Goal: Task Accomplishment & Management: Manage account settings

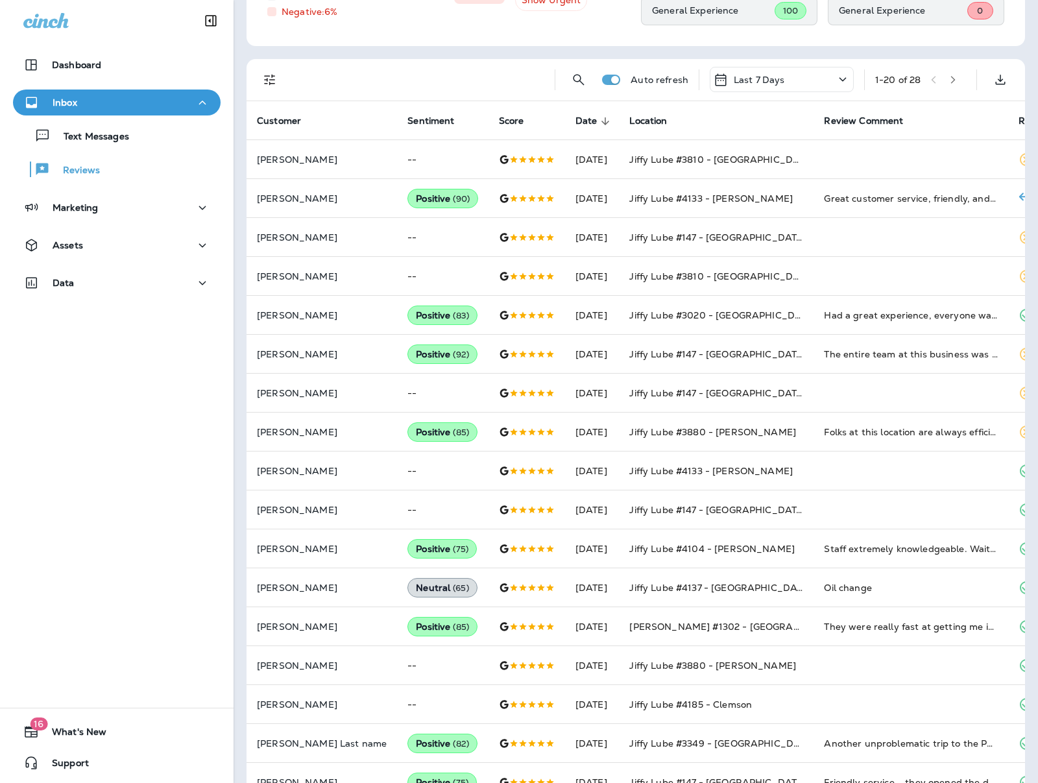
scroll to position [202, 0]
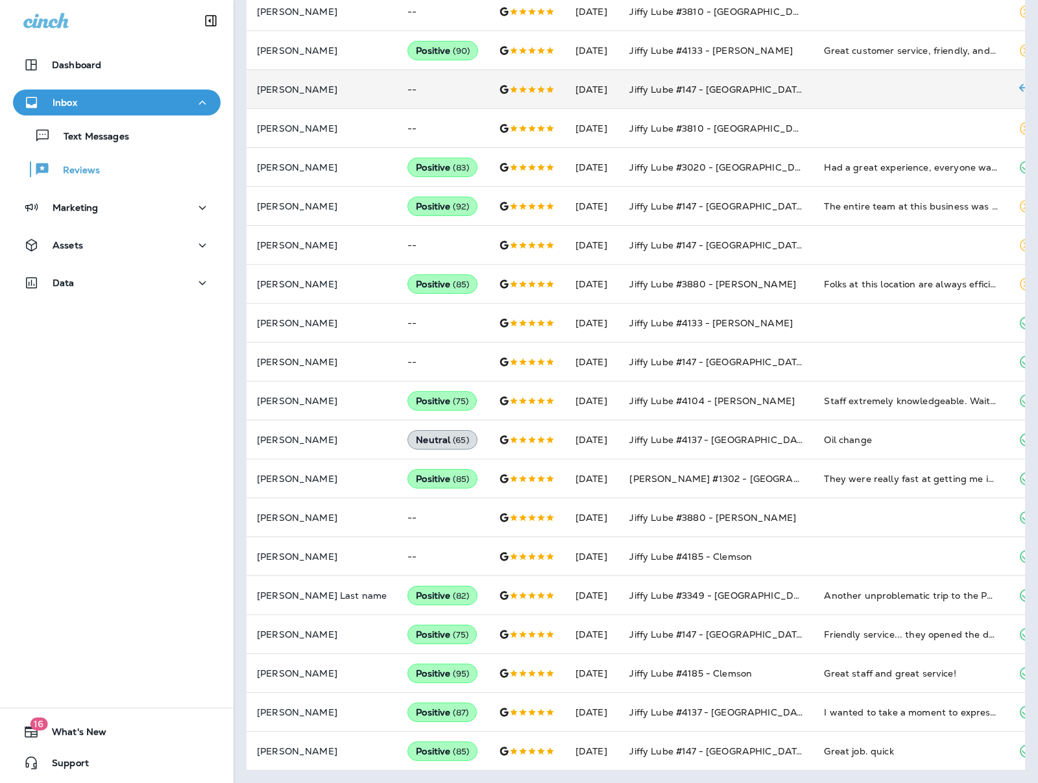
scroll to position [344, 0]
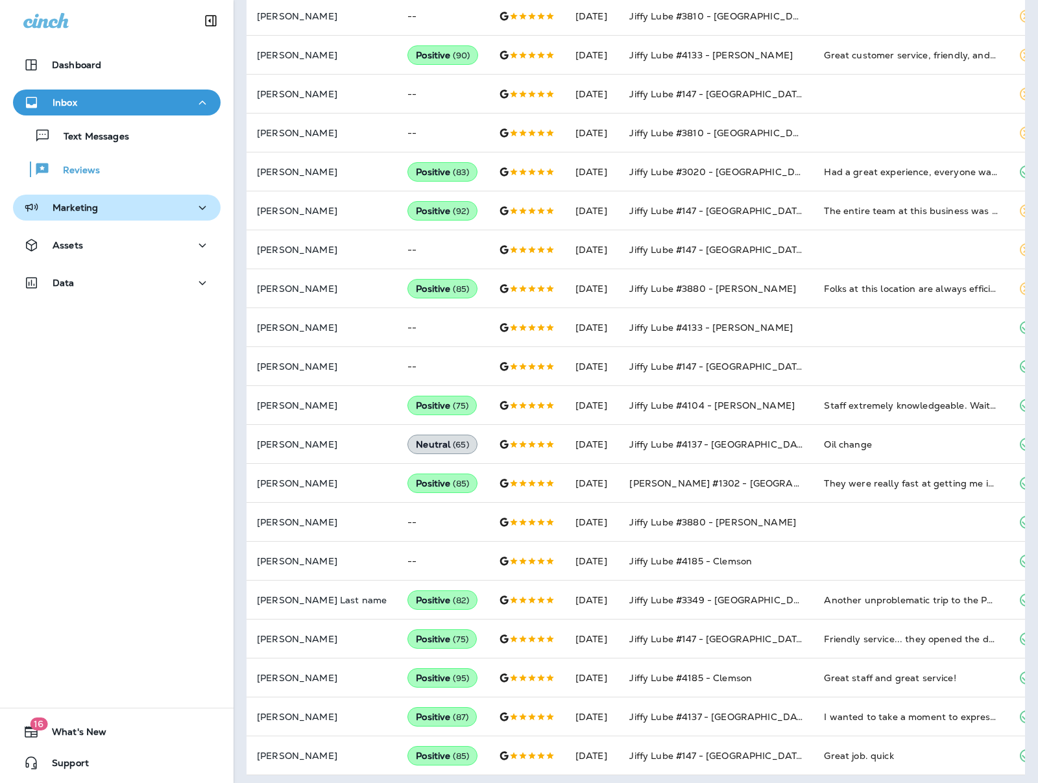
click at [97, 208] on div "Marketing" at bounding box center [116, 208] width 187 height 16
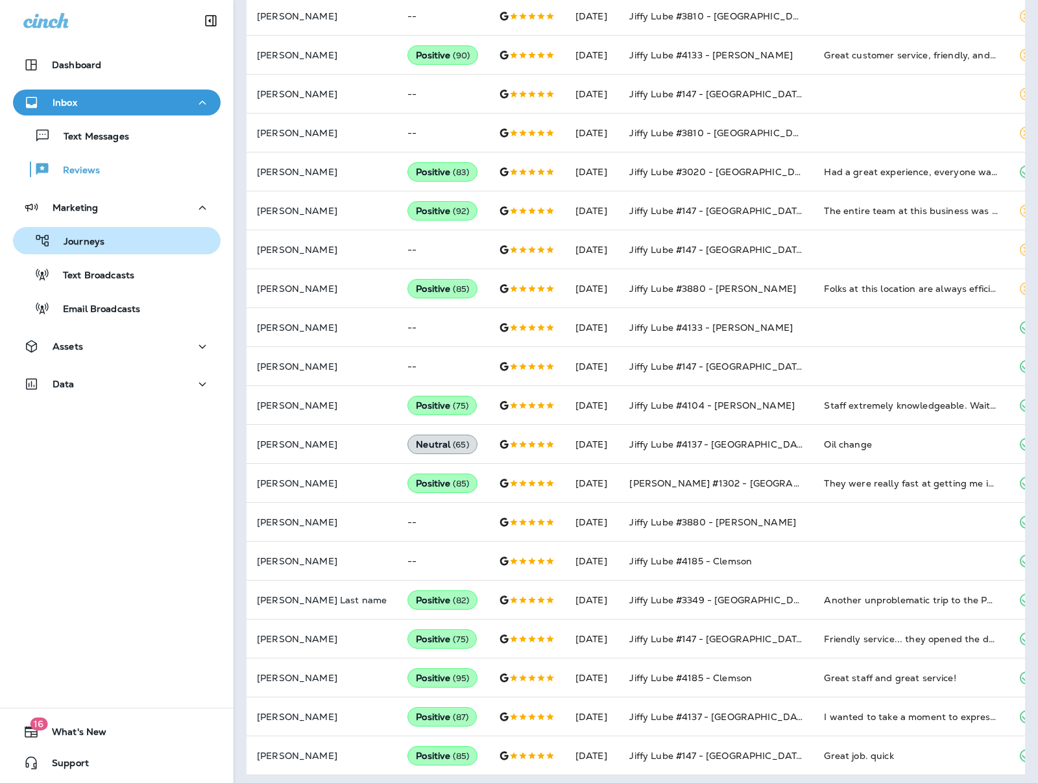
click at [95, 240] on p "Journeys" at bounding box center [78, 242] width 54 height 12
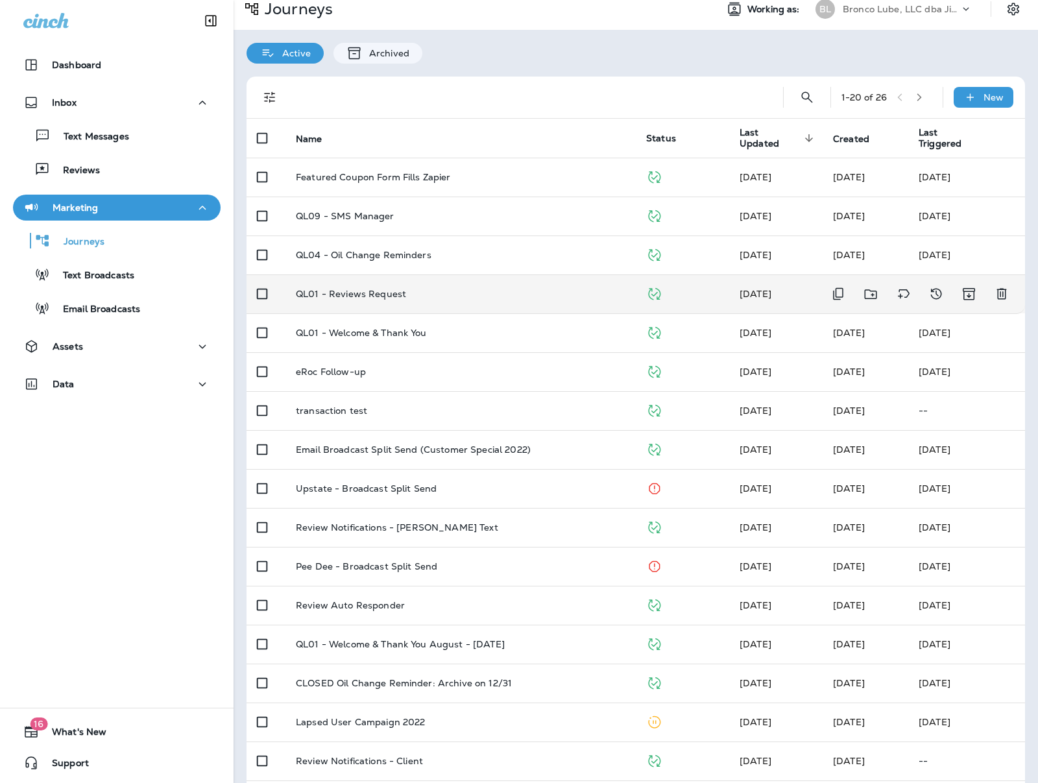
scroll to position [10, 0]
click at [374, 296] on p "QL01 - Reviews Request" at bounding box center [351, 295] width 110 height 10
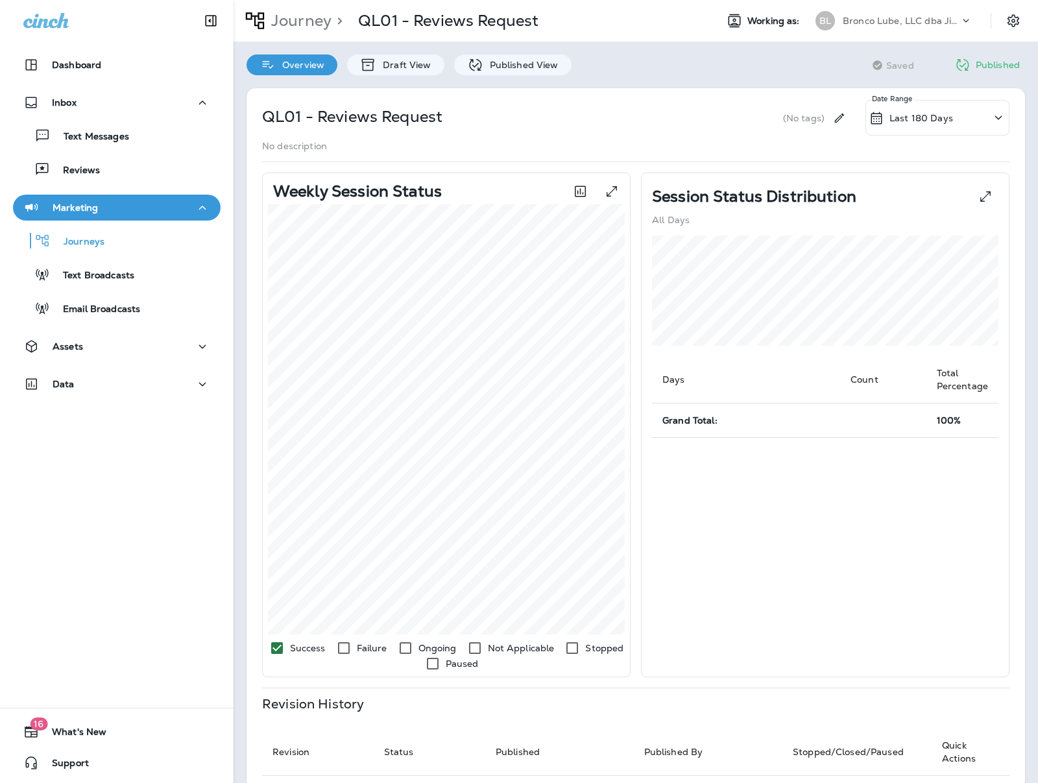
click at [391, 75] on div "QL01 - Reviews Request (No tags) Last 180 Days Date Range No description Weekly…" at bounding box center [635, 573] width 804 height 997
click at [393, 66] on p "Draft View" at bounding box center [403, 65] width 54 height 10
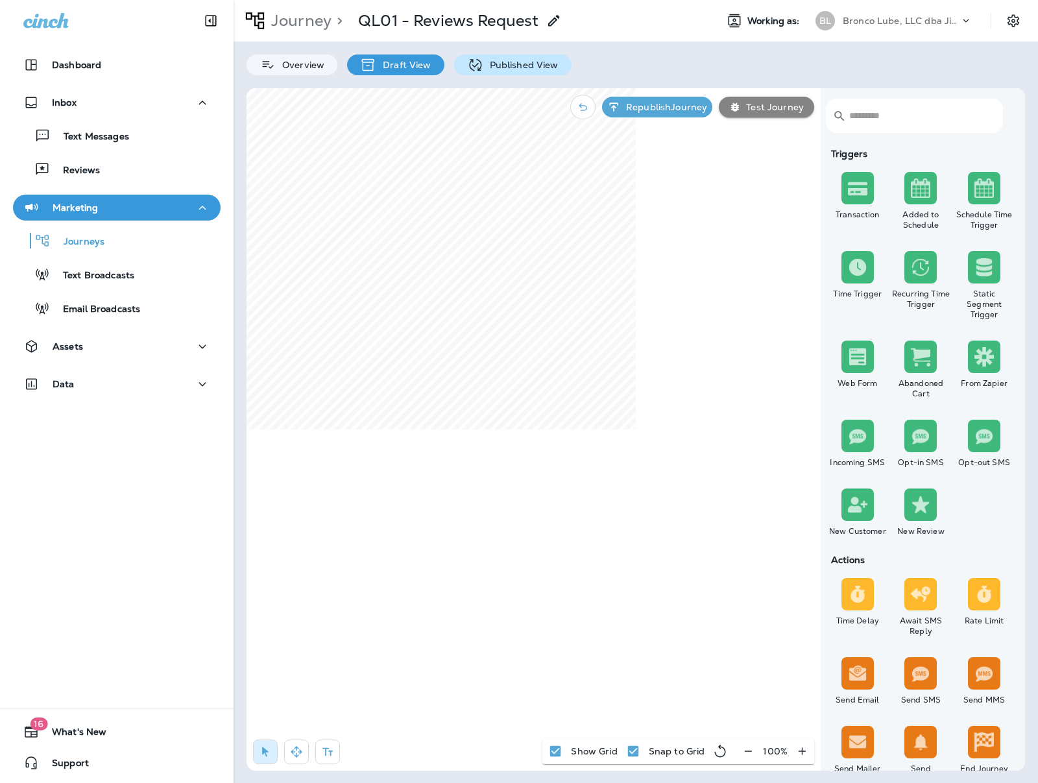
click at [527, 69] on p "Published View" at bounding box center [520, 65] width 75 height 10
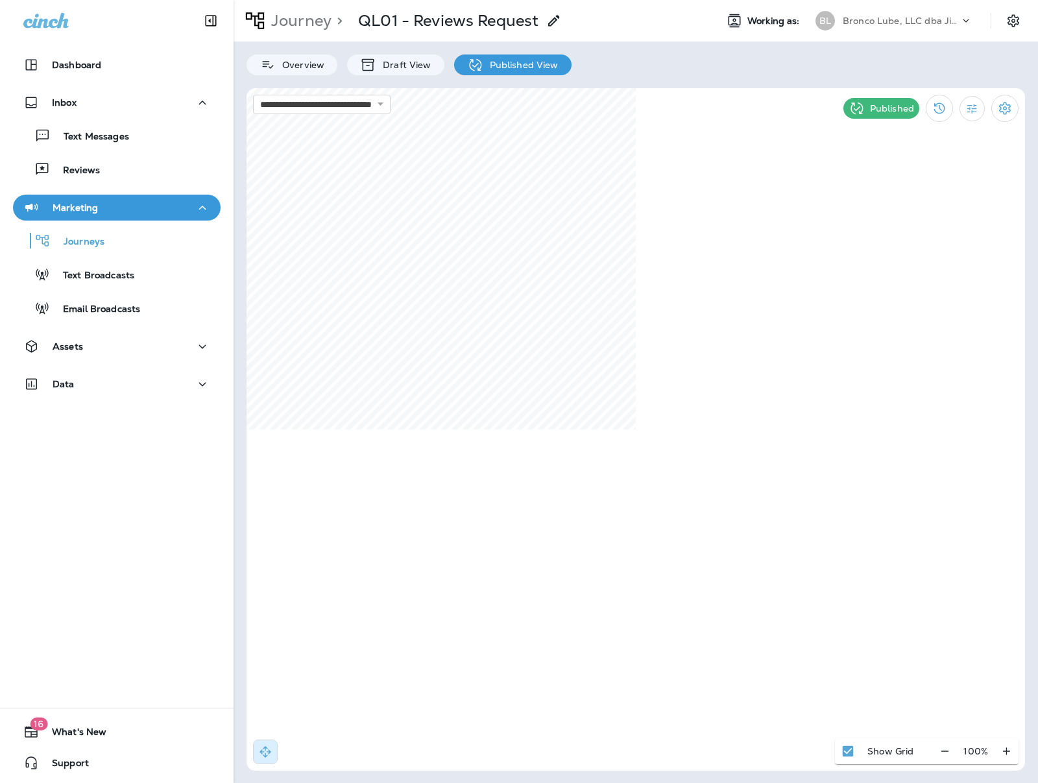
click at [935, 19] on p "Bronco Lube, LLC dba Jiffy Lube" at bounding box center [900, 21] width 117 height 10
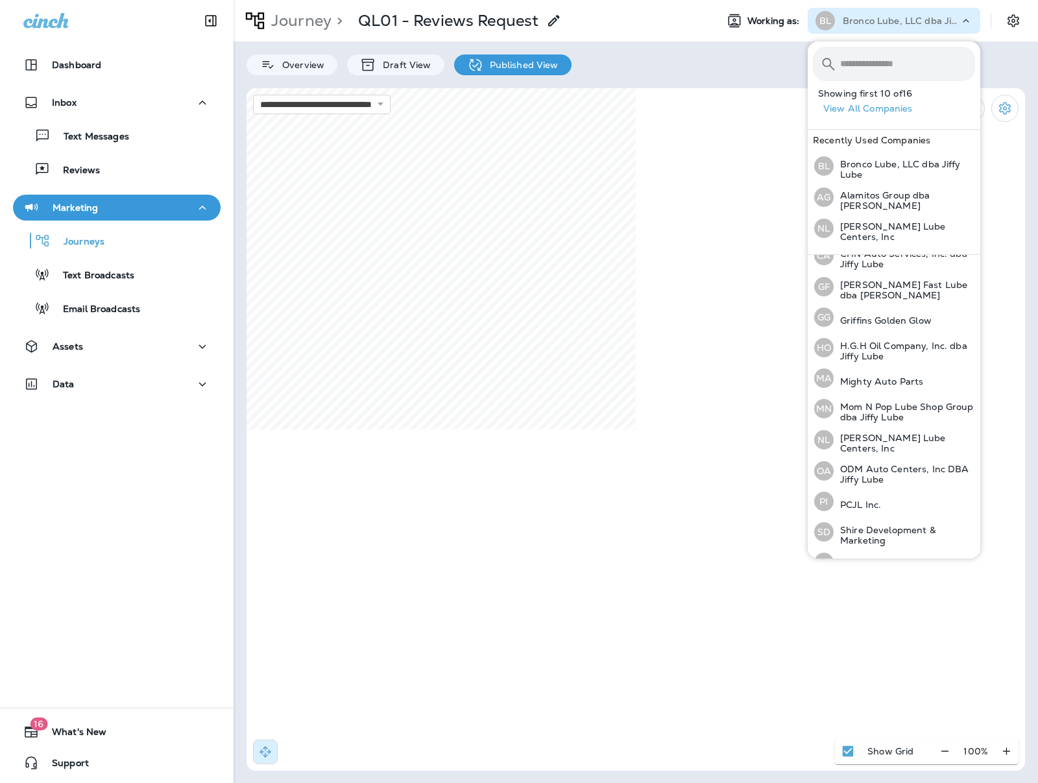
scroll to position [187, 0]
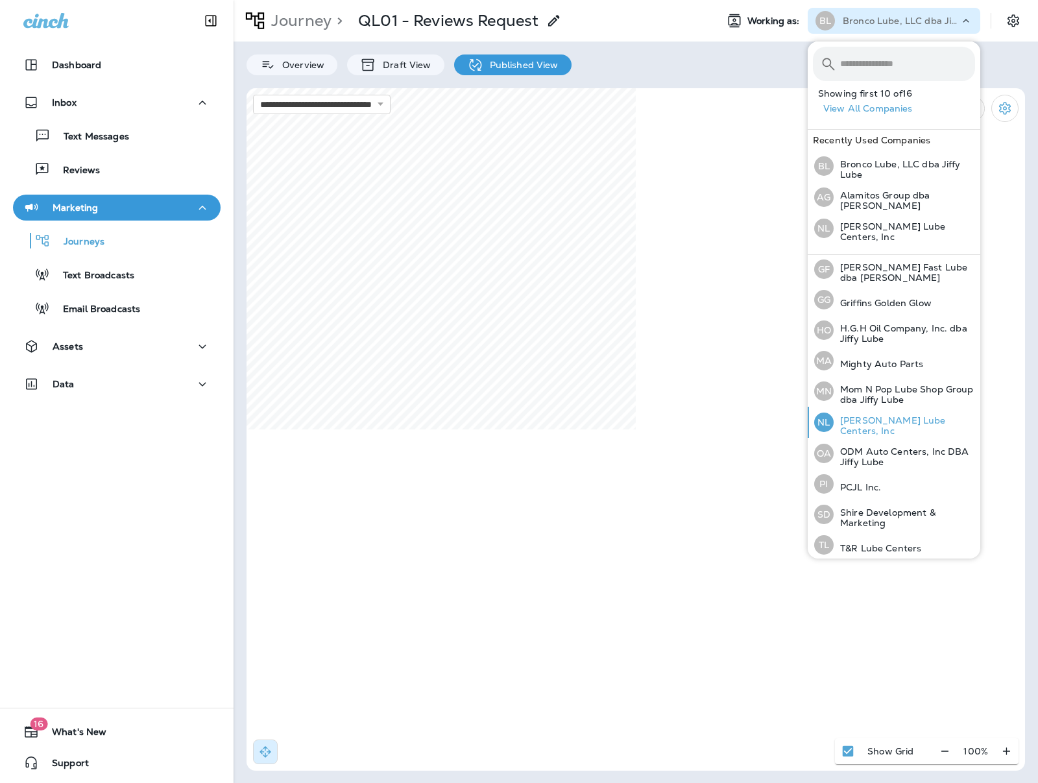
click at [890, 416] on p "Najjar Lube Centers, Inc" at bounding box center [903, 425] width 141 height 21
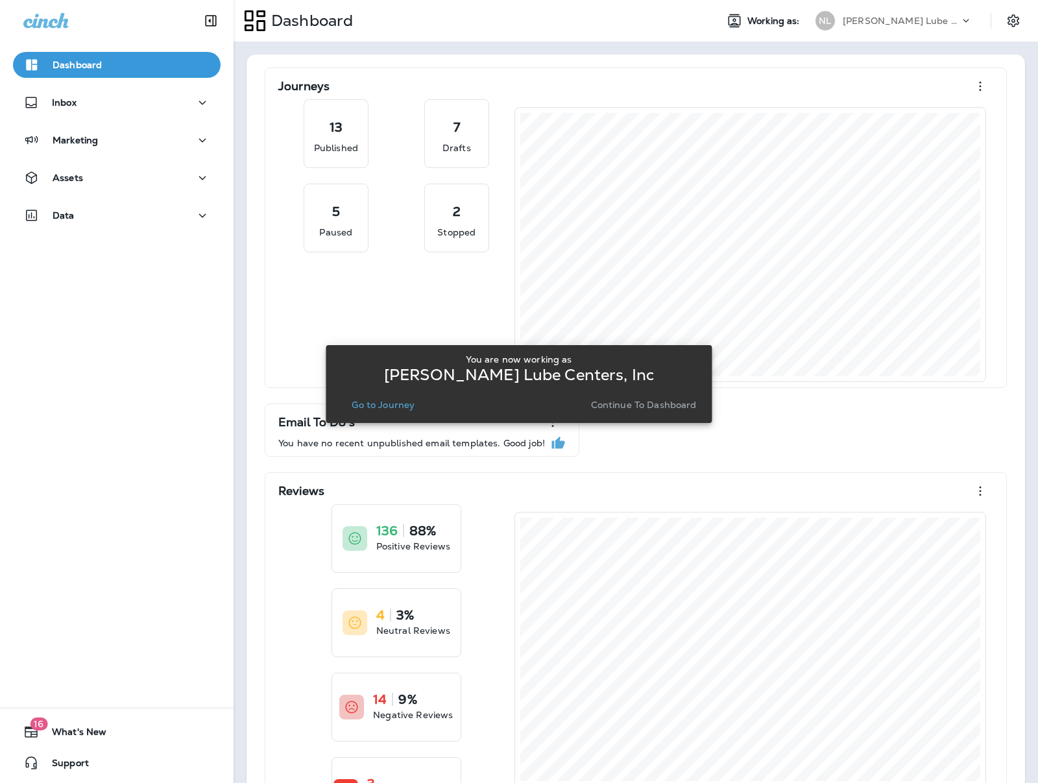
click at [400, 405] on p "Go to Journey" at bounding box center [383, 405] width 63 height 10
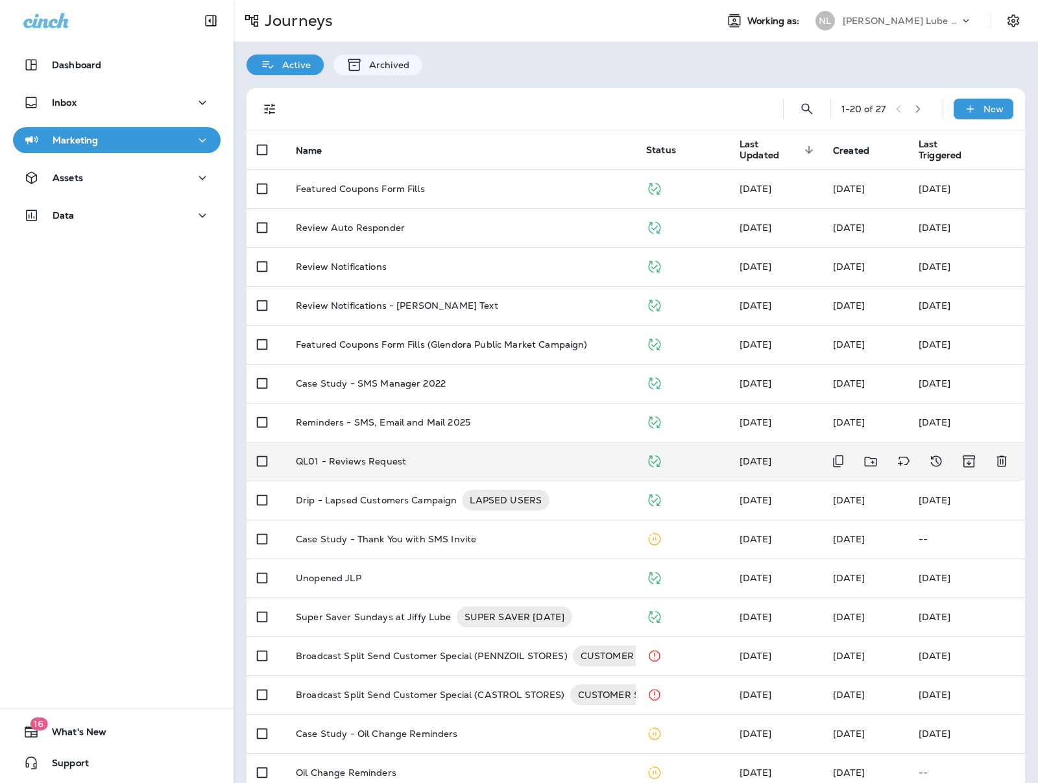
click at [430, 470] on td "QL01 - Reviews Request" at bounding box center [460, 461] width 350 height 39
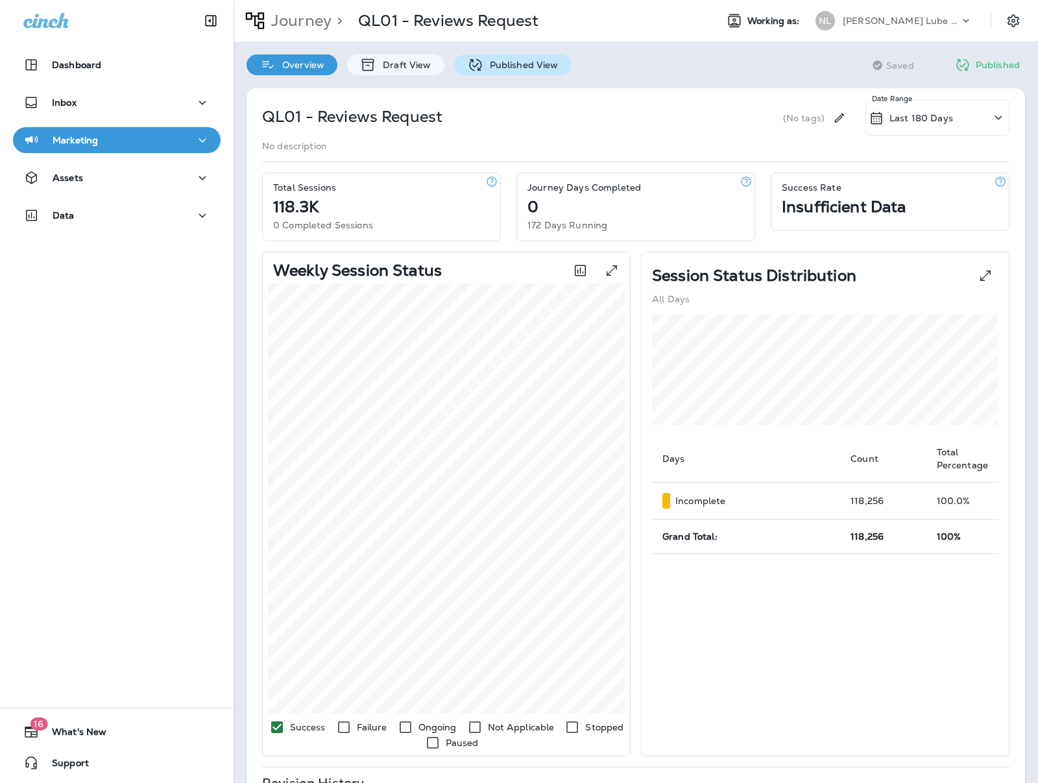
click at [490, 70] on p "Published View" at bounding box center [520, 65] width 75 height 10
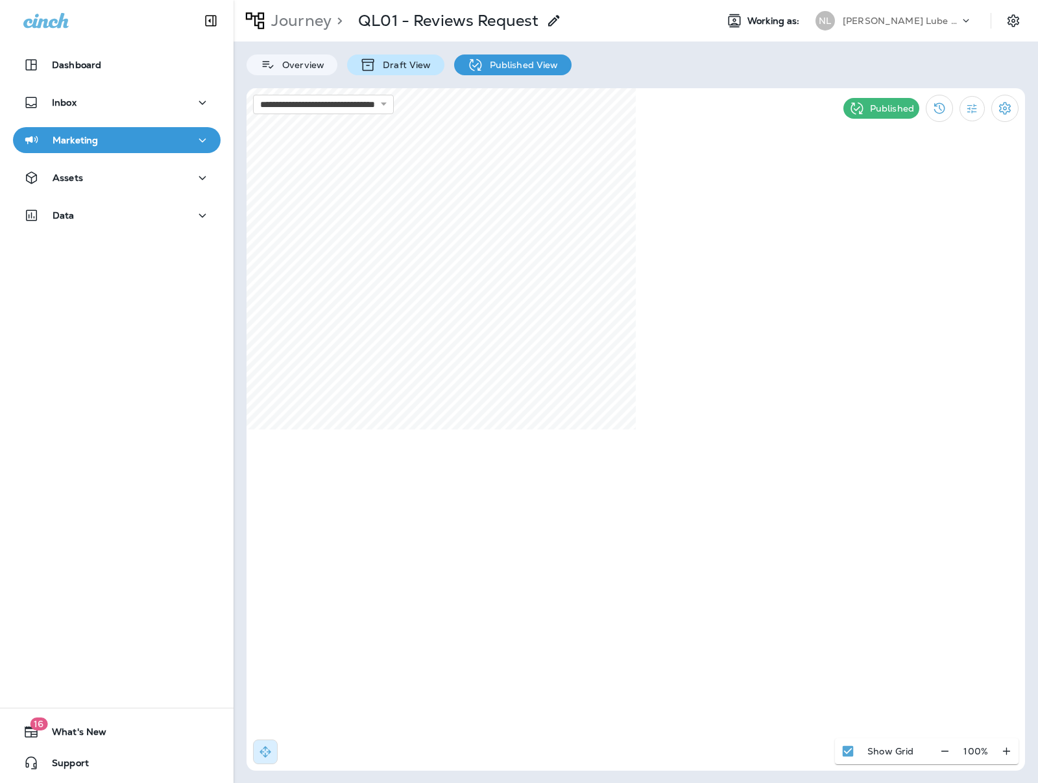
click at [398, 69] on p "Draft View" at bounding box center [403, 65] width 54 height 10
